Goal: Task Accomplishment & Management: Use online tool/utility

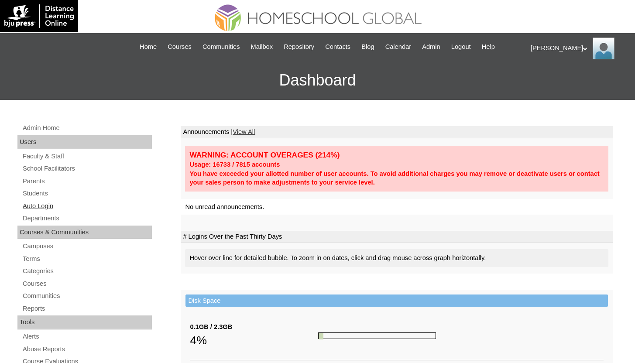
click at [38, 202] on link "Auto Login" at bounding box center [87, 206] width 130 height 11
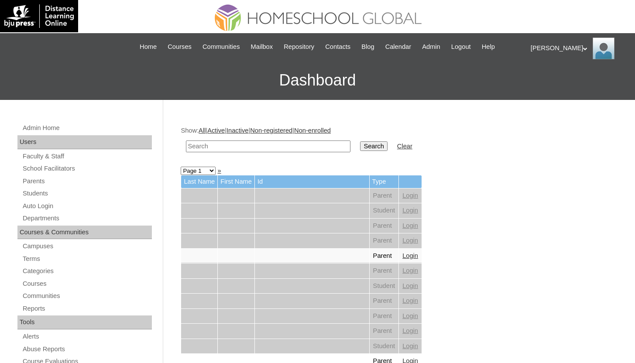
click at [308, 145] on input "text" at bounding box center [268, 147] width 165 height 12
type input "[PERSON_NAME]"
click at [360, 141] on input "Search" at bounding box center [373, 146] width 27 height 10
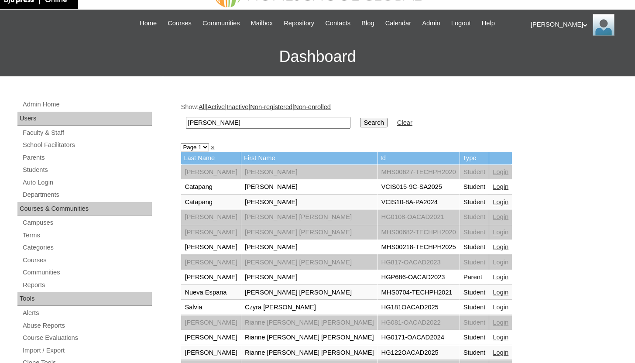
scroll to position [31, 0]
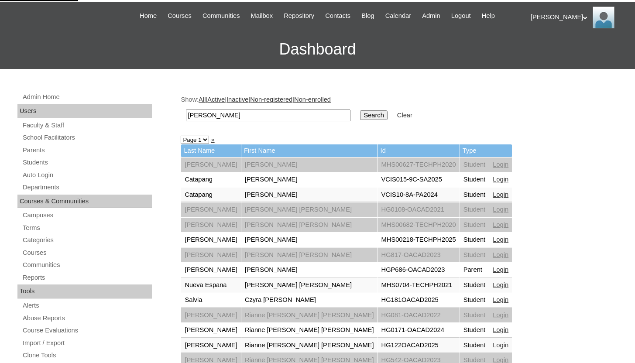
click at [493, 238] on link "Login" at bounding box center [501, 239] width 16 height 7
